Goal: Task Accomplishment & Management: Use online tool/utility

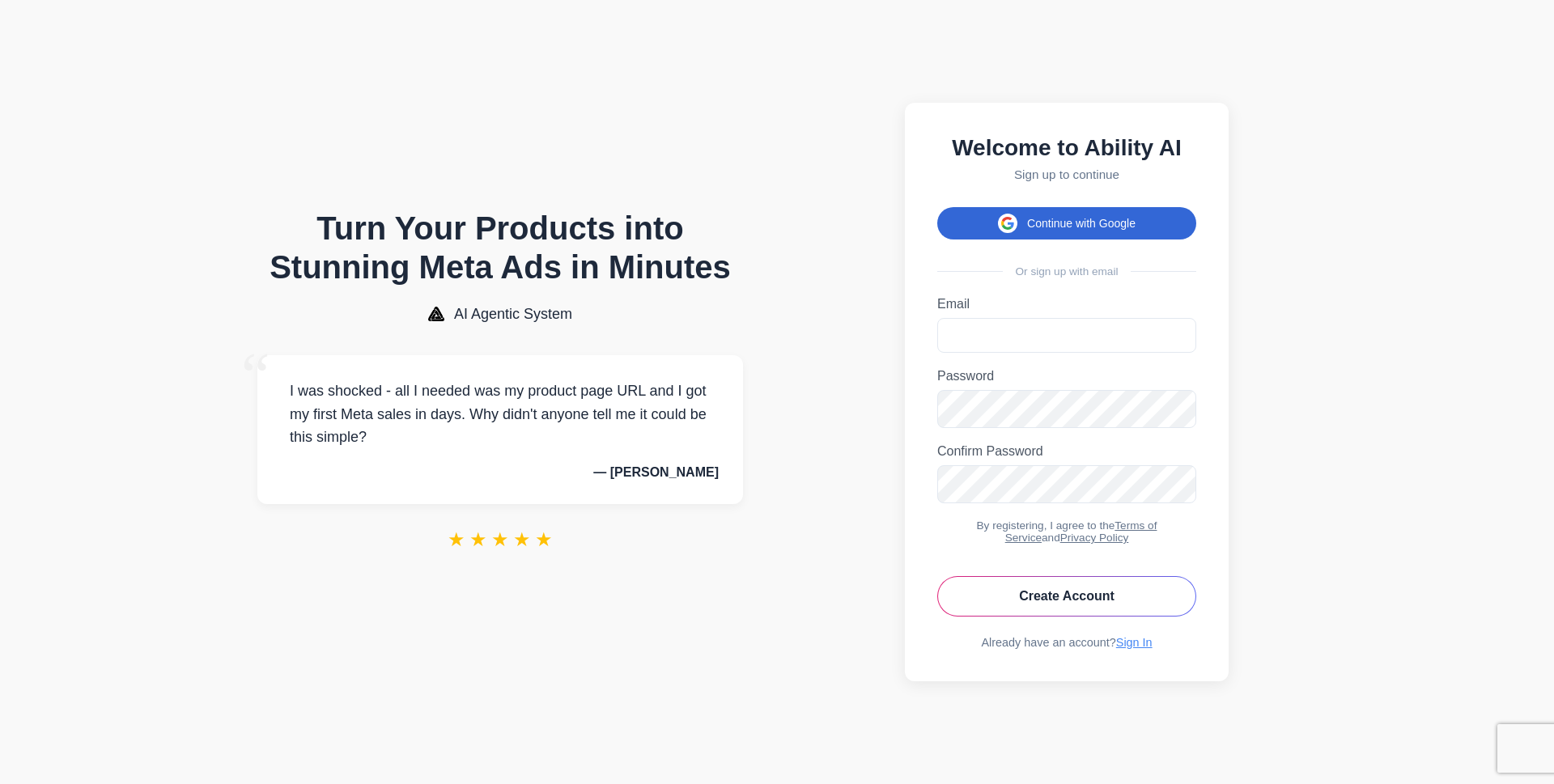
click at [1103, 223] on button "Continue with Google" at bounding box center [1066, 223] width 259 height 32
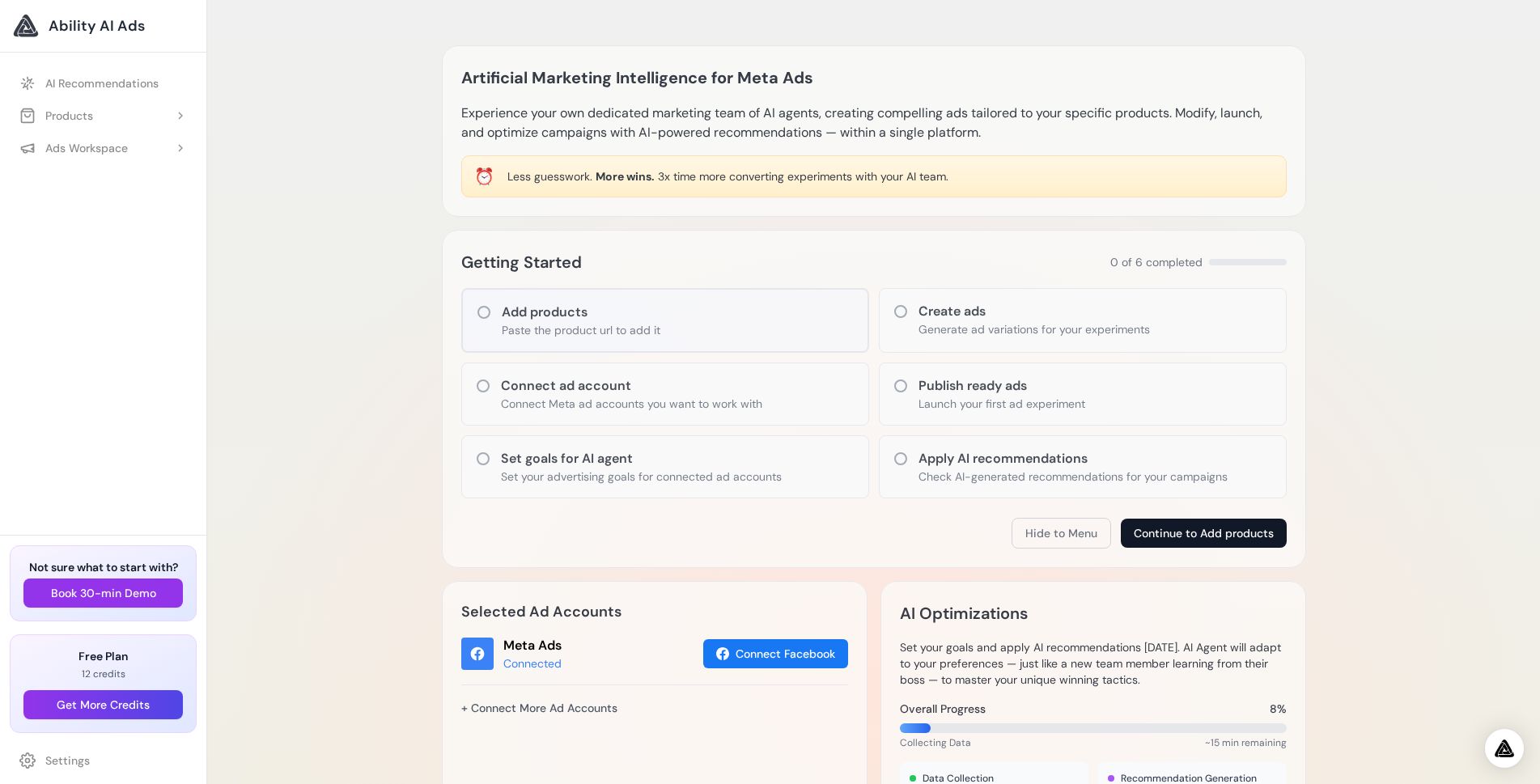
click at [1257, 539] on button "Continue to Add products" at bounding box center [1203, 533] width 166 height 29
click at [84, 153] on link "Add Product" at bounding box center [111, 148] width 171 height 29
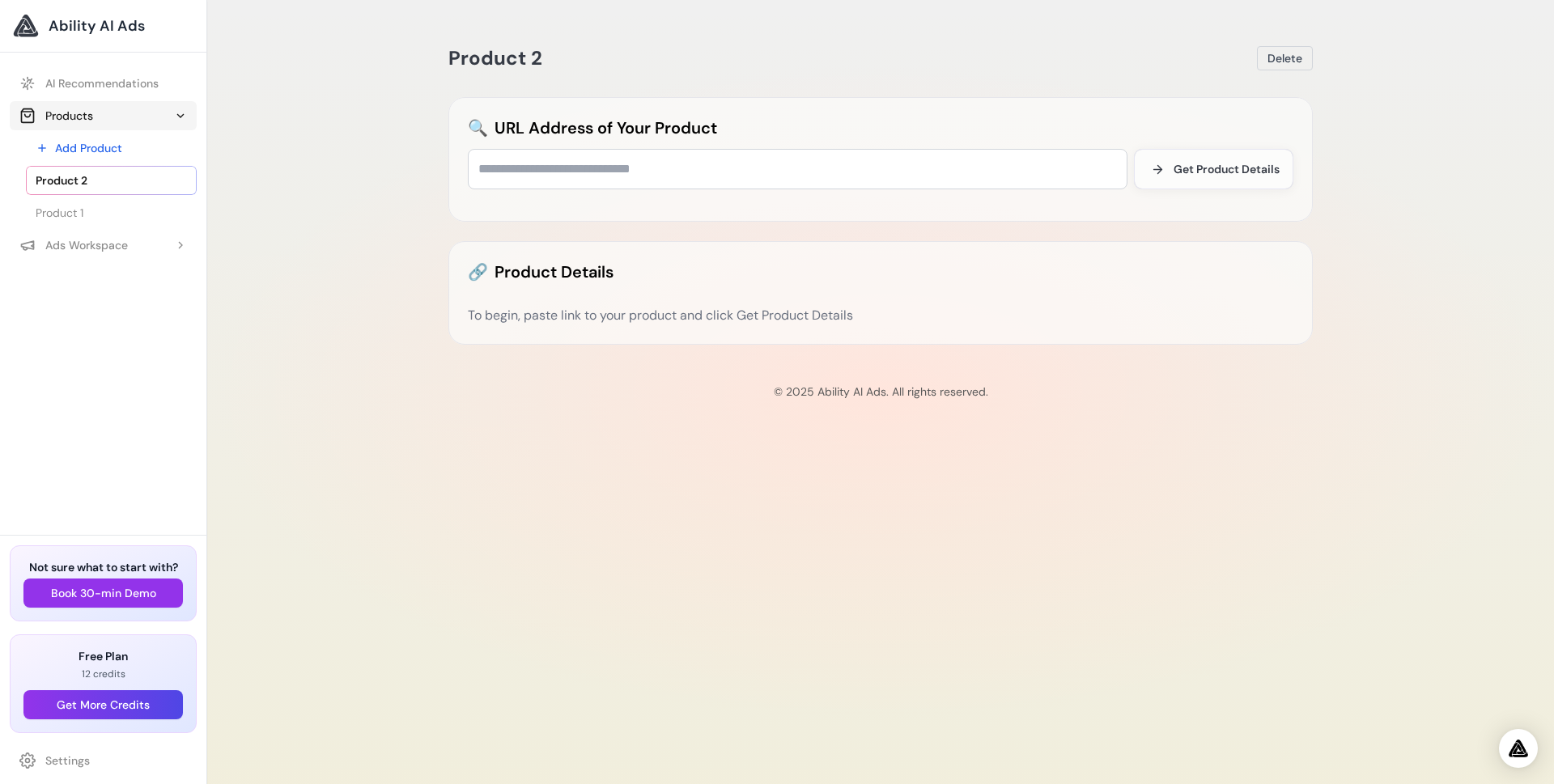
click at [50, 116] on div "Products" at bounding box center [56, 115] width 74 height 16
click at [103, 25] on span "Ability AI Ads" at bounding box center [96, 25] width 96 height 22
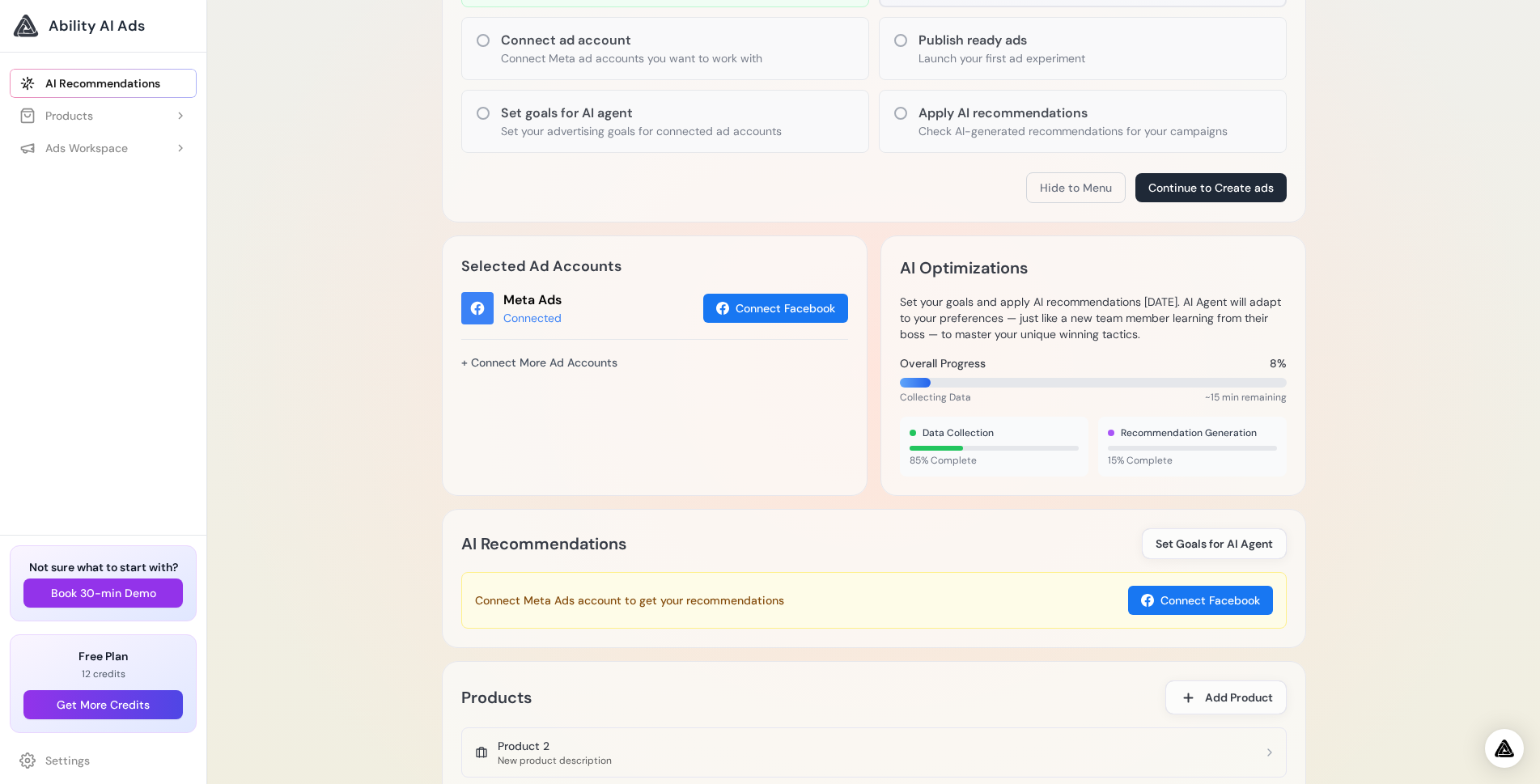
scroll to position [404, 0]
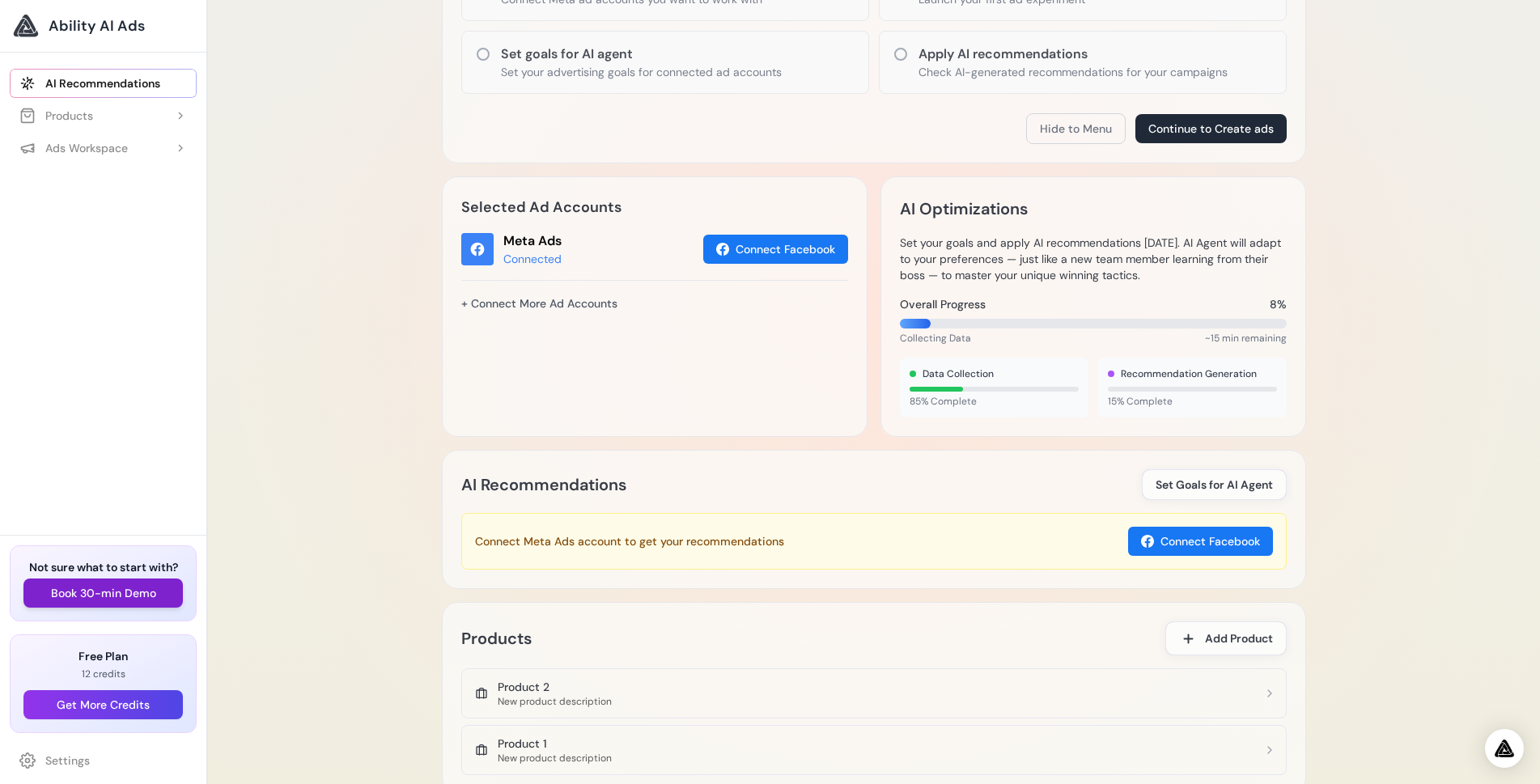
click at [168, 590] on button "Book 30-min Demo" at bounding box center [103, 593] width 159 height 29
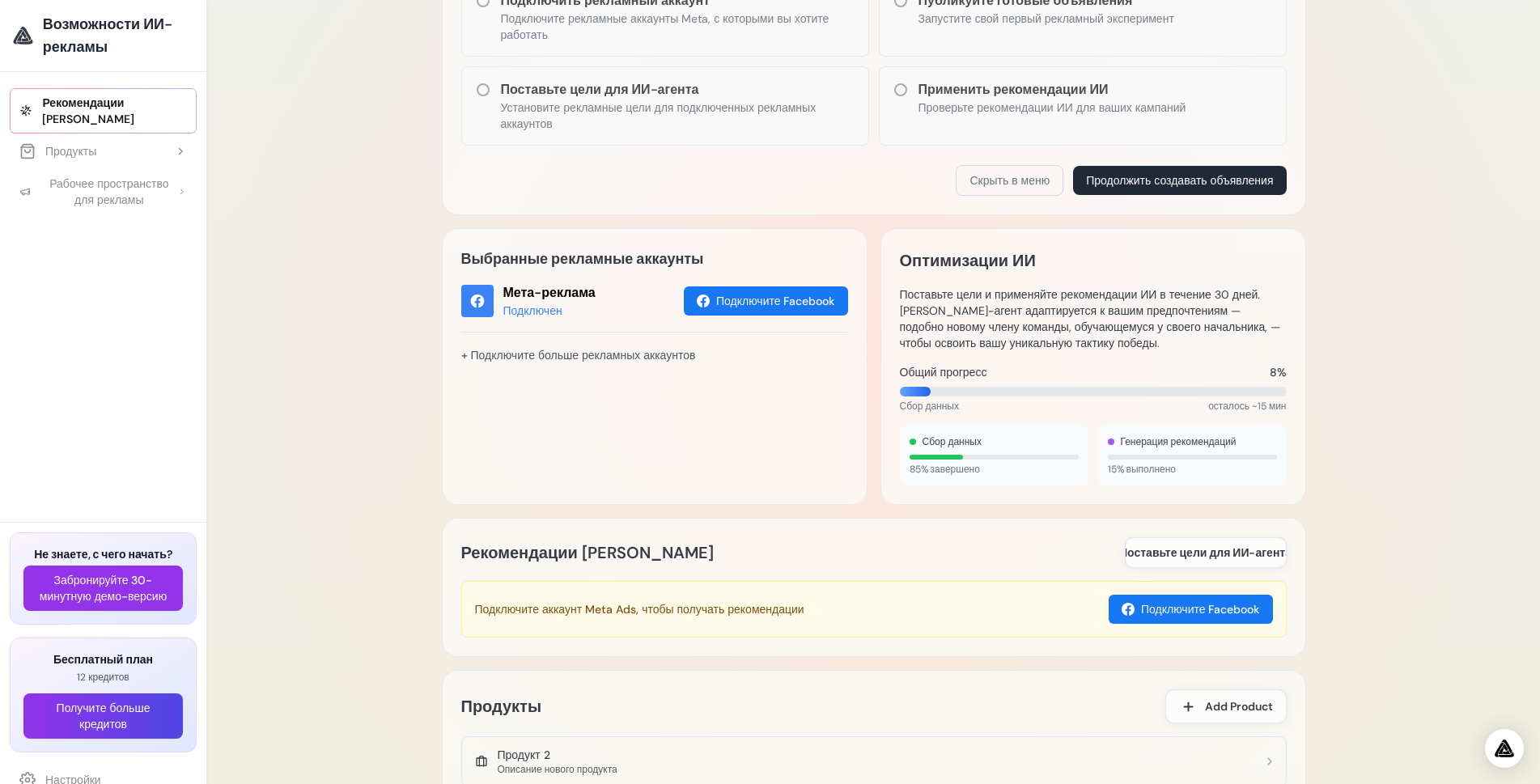
click at [289, 215] on div "Искусственный маркетинговый интеллект для метарекламы Воспользуйтесь услугами с…" at bounding box center [873, 345] width 1333 height 1498
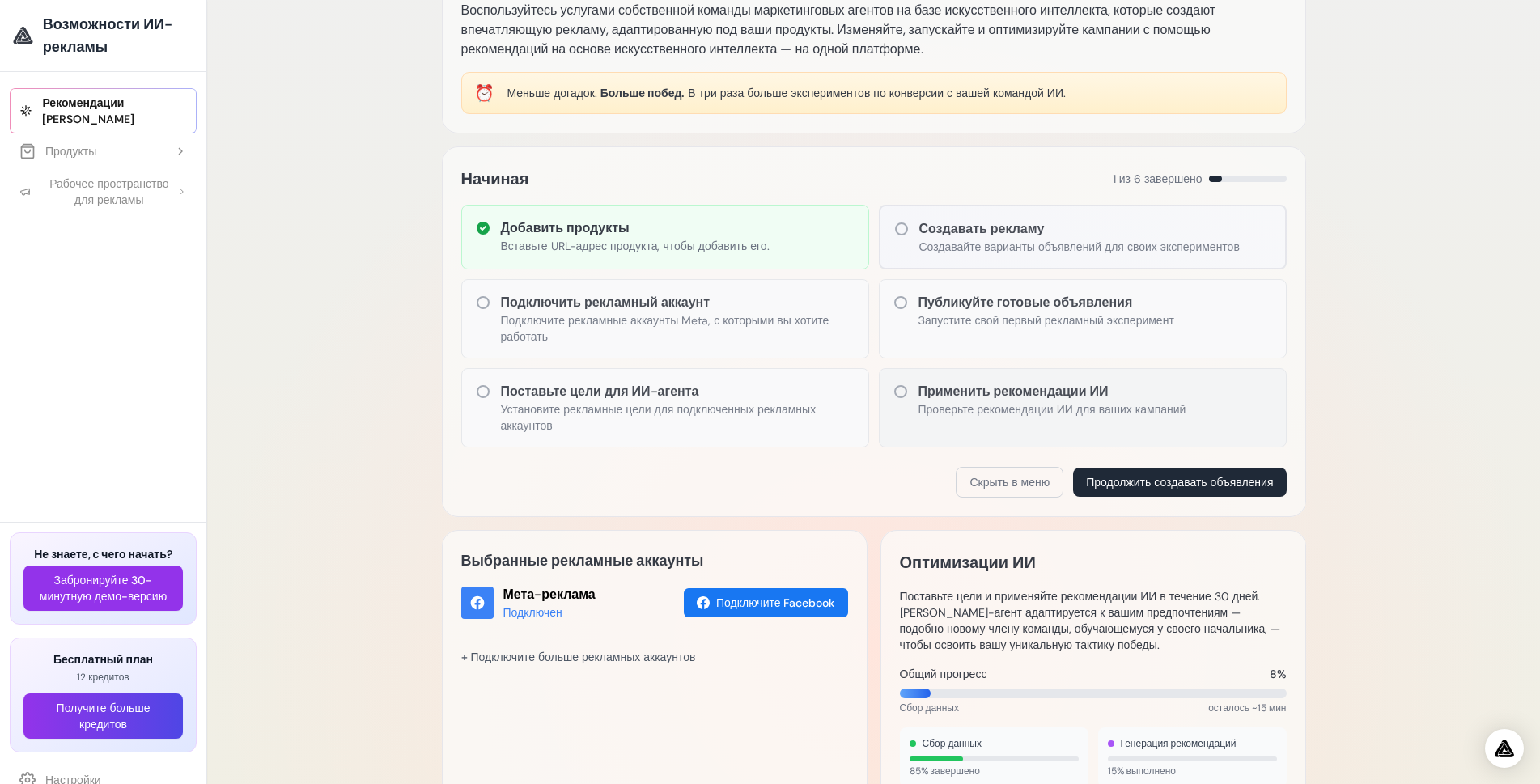
scroll to position [101, 0]
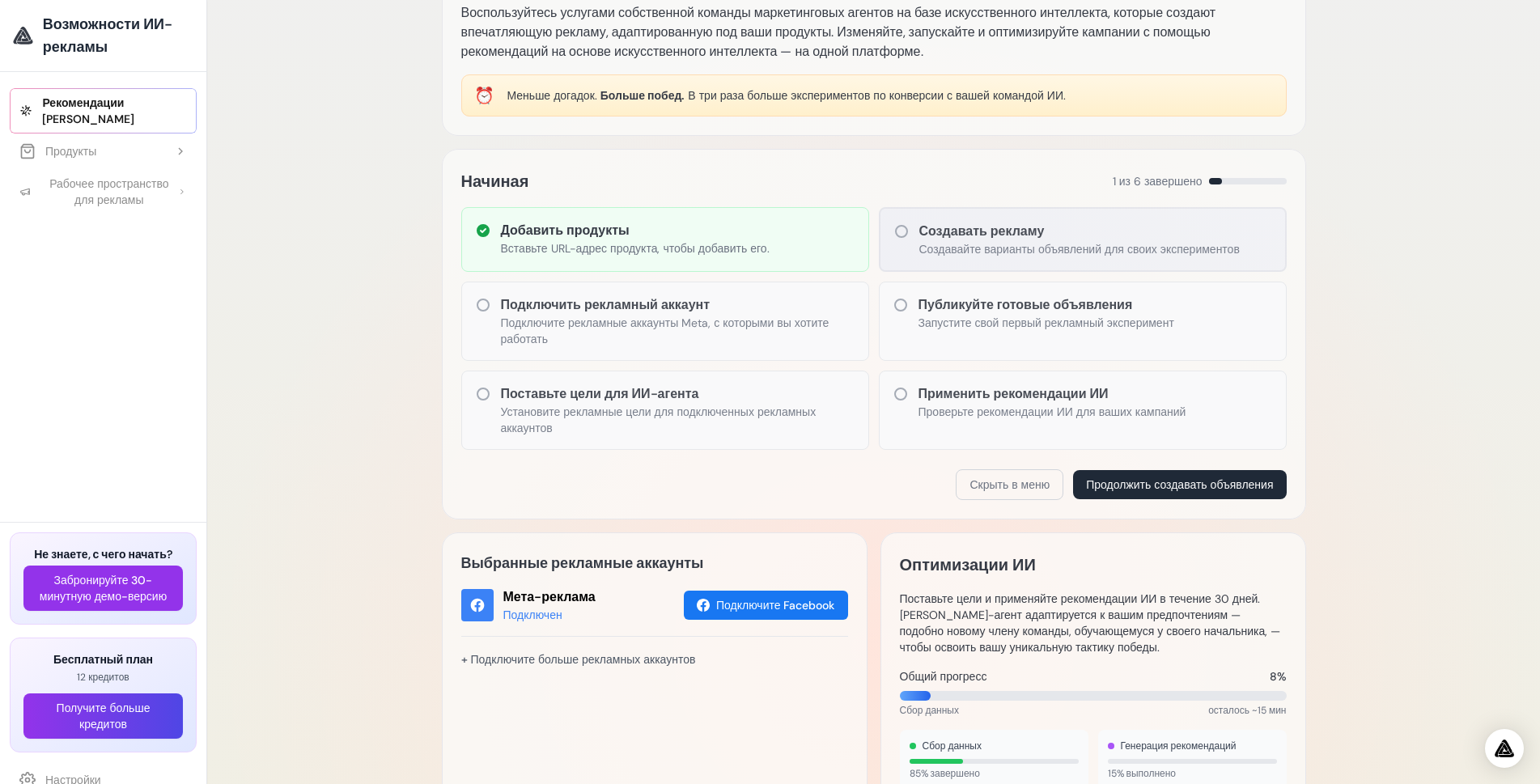
click at [899, 234] on icon at bounding box center [901, 231] width 16 height 16
click at [921, 228] on font "Создавать рекламу" at bounding box center [981, 232] width 125 height 17
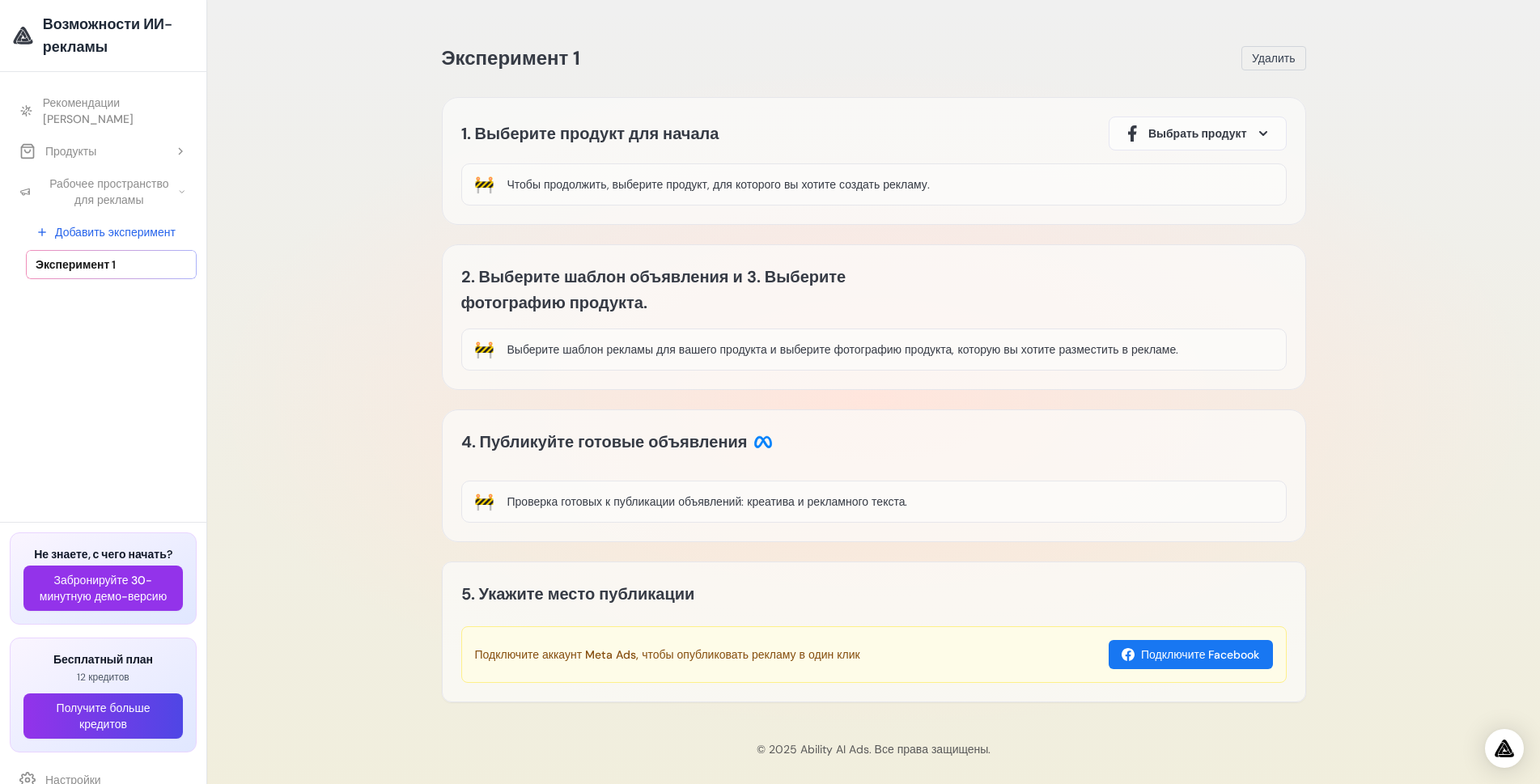
click at [1261, 133] on icon at bounding box center [1263, 133] width 8 height 5
click at [1168, 218] on div "Product 1" at bounding box center [1149, 227] width 55 height 19
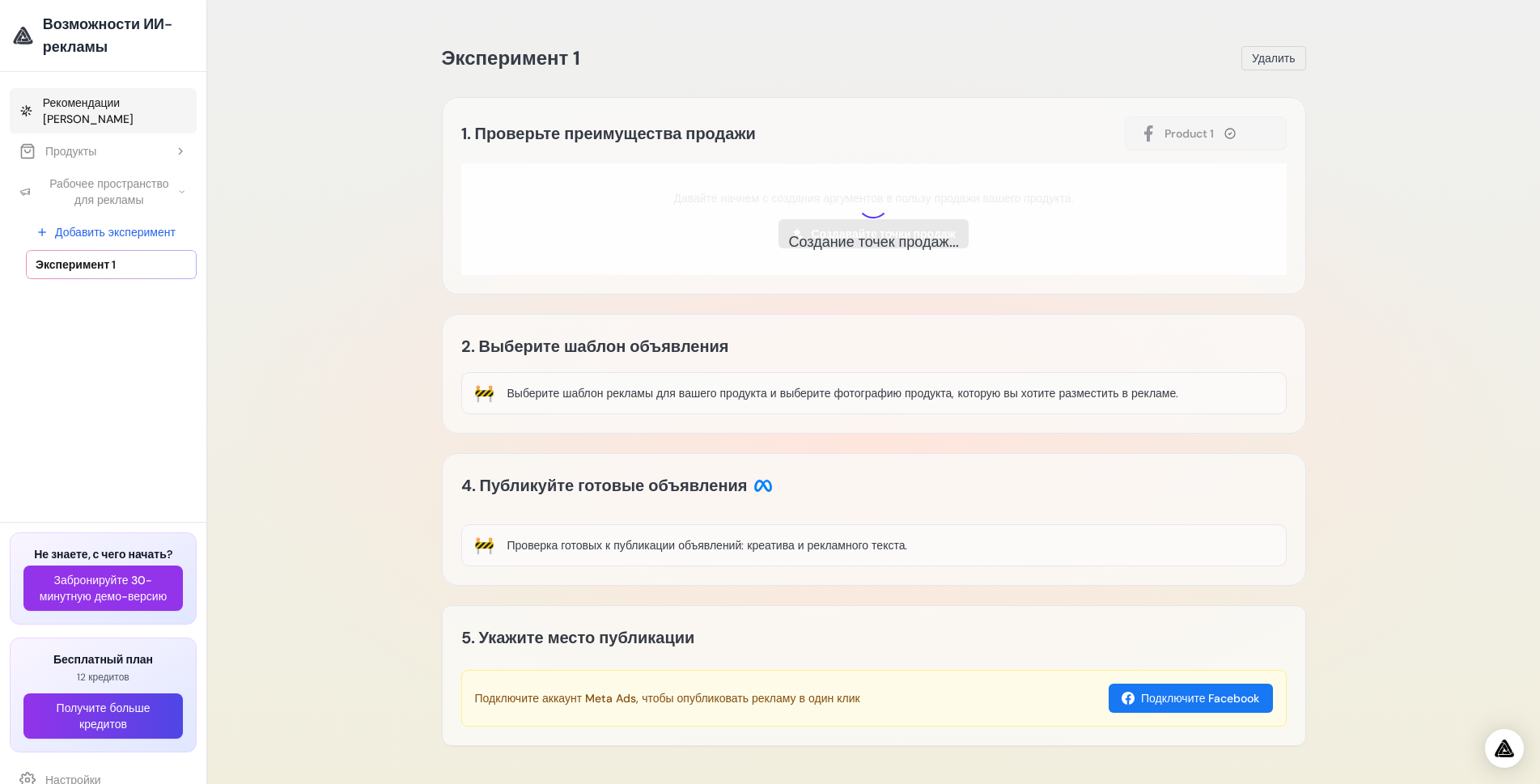
click at [104, 105] on font "Рекомендации [PERSON_NAME]" at bounding box center [87, 111] width 90 height 31
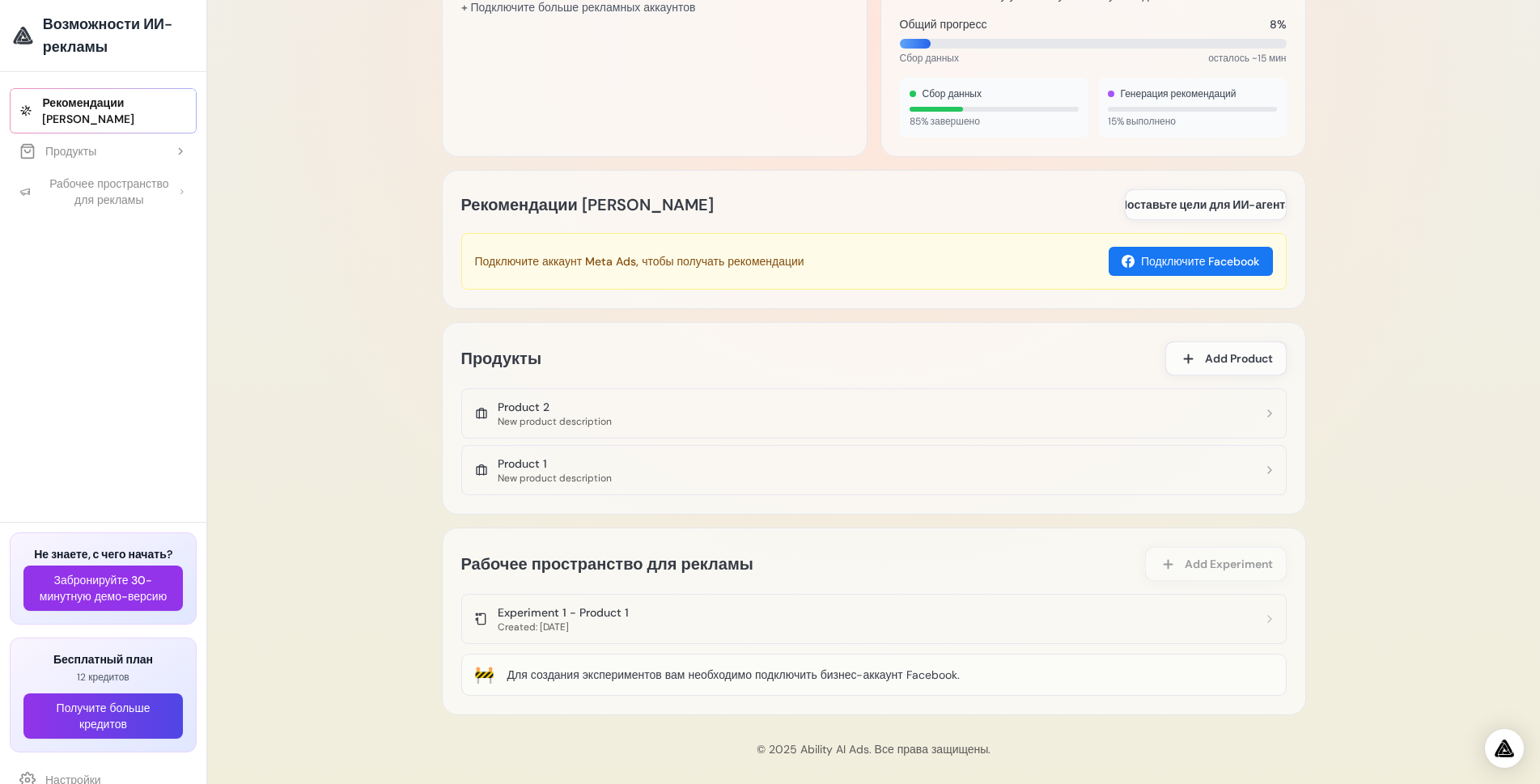
scroll to position [765, 0]
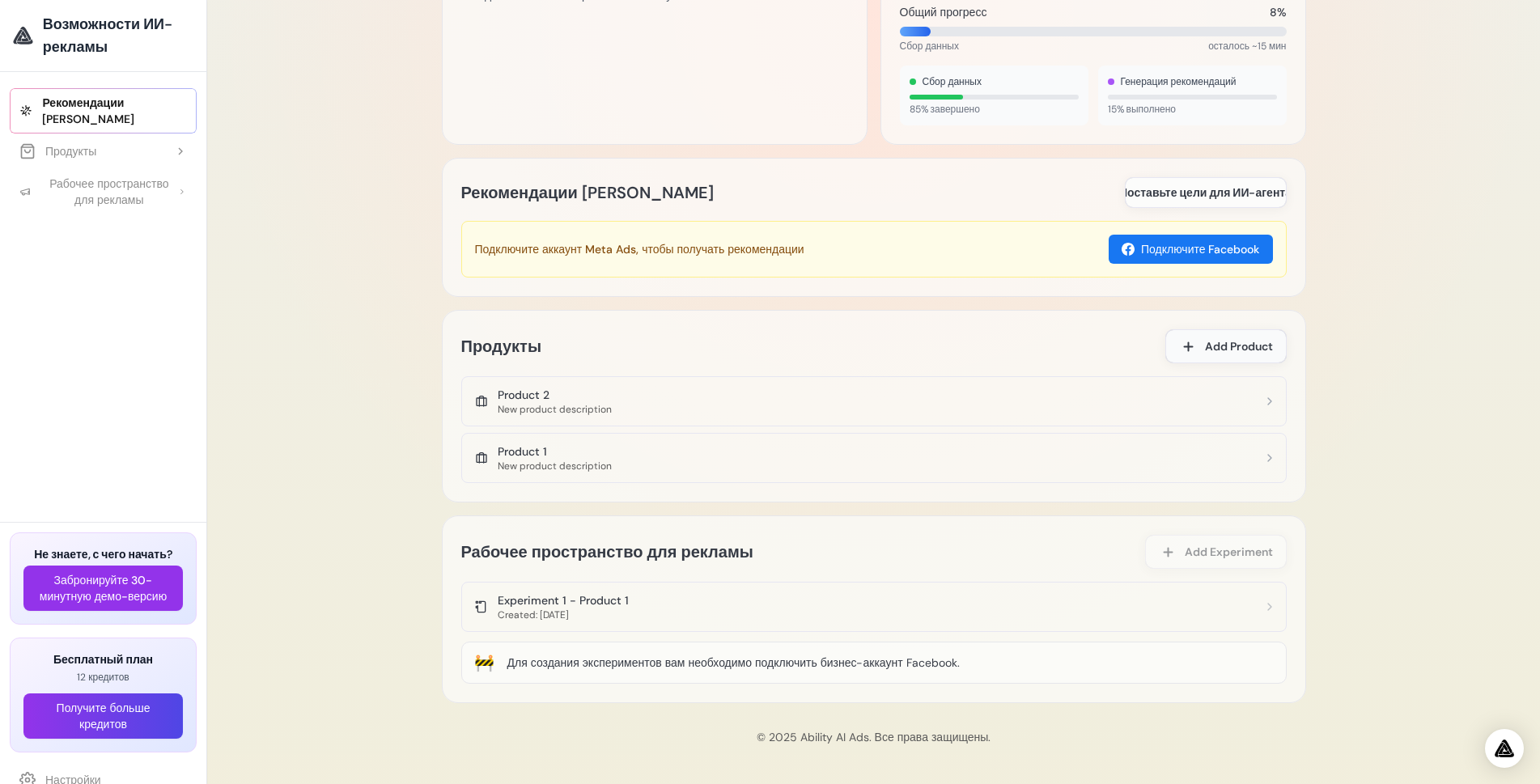
click at [1227, 344] on span "Add Product" at bounding box center [1239, 346] width 68 height 16
